Goal: Task Accomplishment & Management: Manage account settings

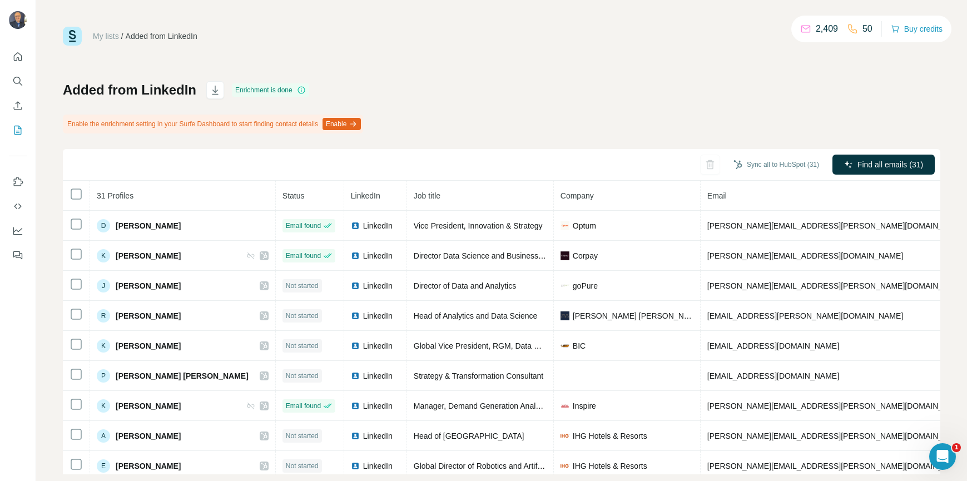
click at [360, 123] on button "Enable" at bounding box center [341, 124] width 38 height 12
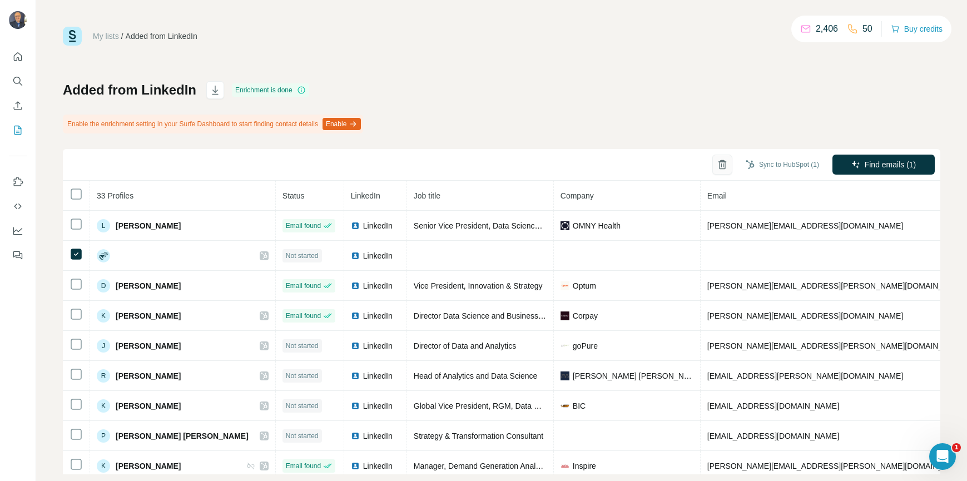
click at [717, 166] on icon "button" at bounding box center [722, 164] width 11 height 11
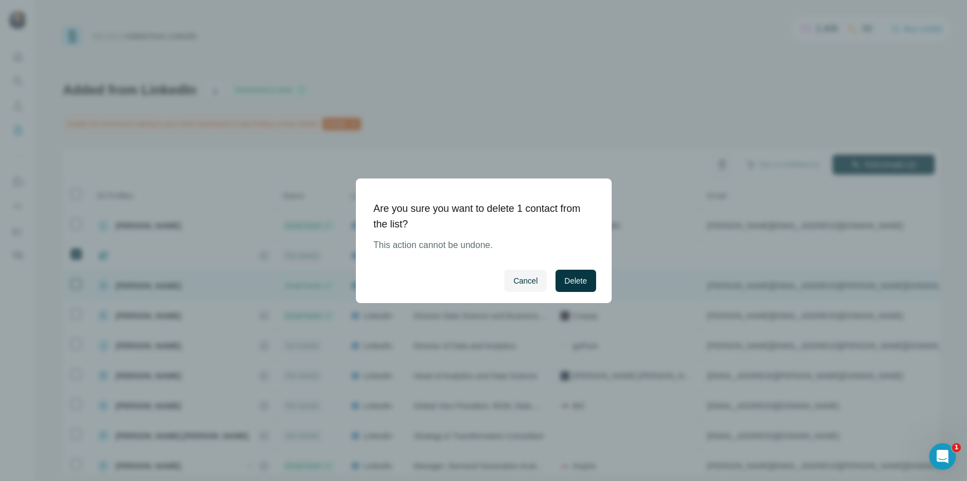
click at [571, 280] on span "Delete" at bounding box center [575, 280] width 22 height 11
